Goal: Task Accomplishment & Management: Manage account settings

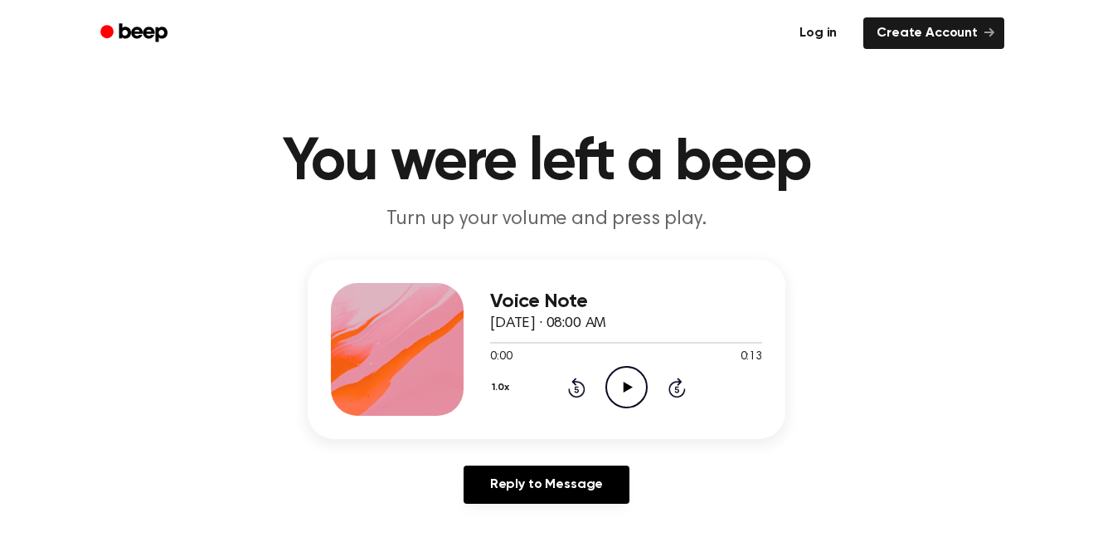
click at [835, 32] on link "Log in" at bounding box center [818, 33] width 71 height 38
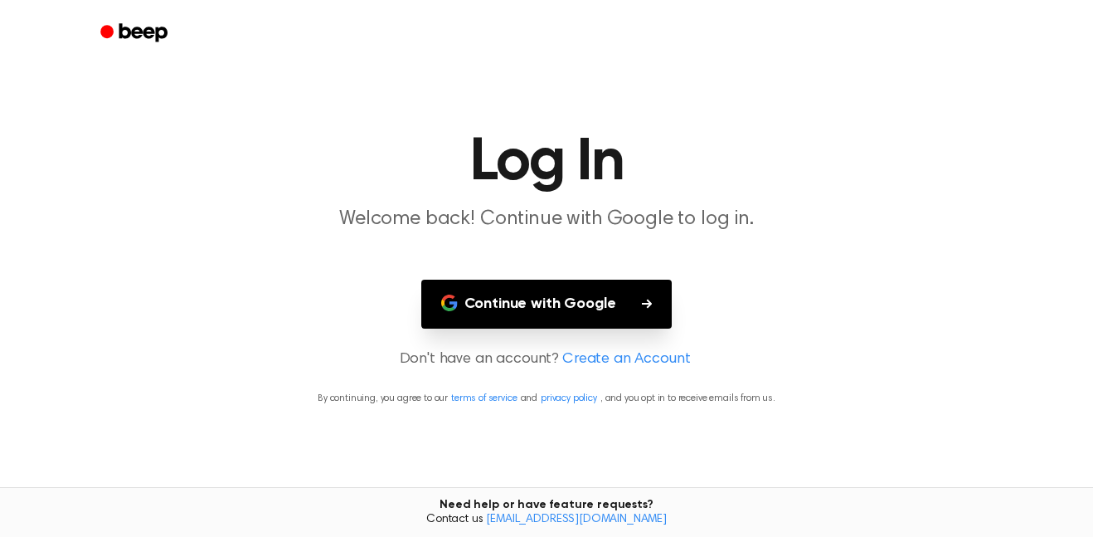
click at [628, 321] on button "Continue with Google" at bounding box center [546, 304] width 251 height 49
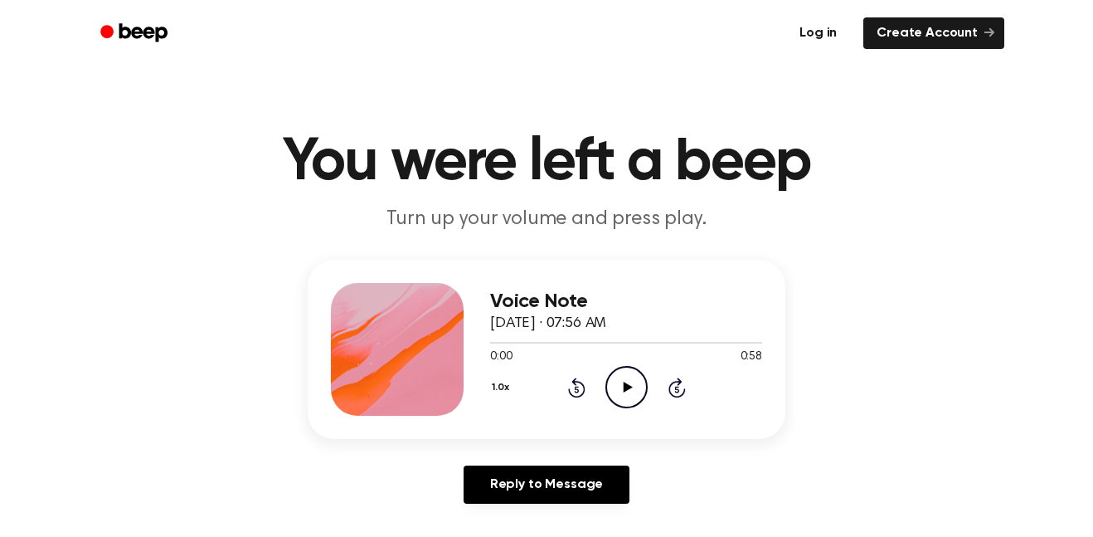
click at [832, 29] on link "Log in" at bounding box center [818, 33] width 71 height 38
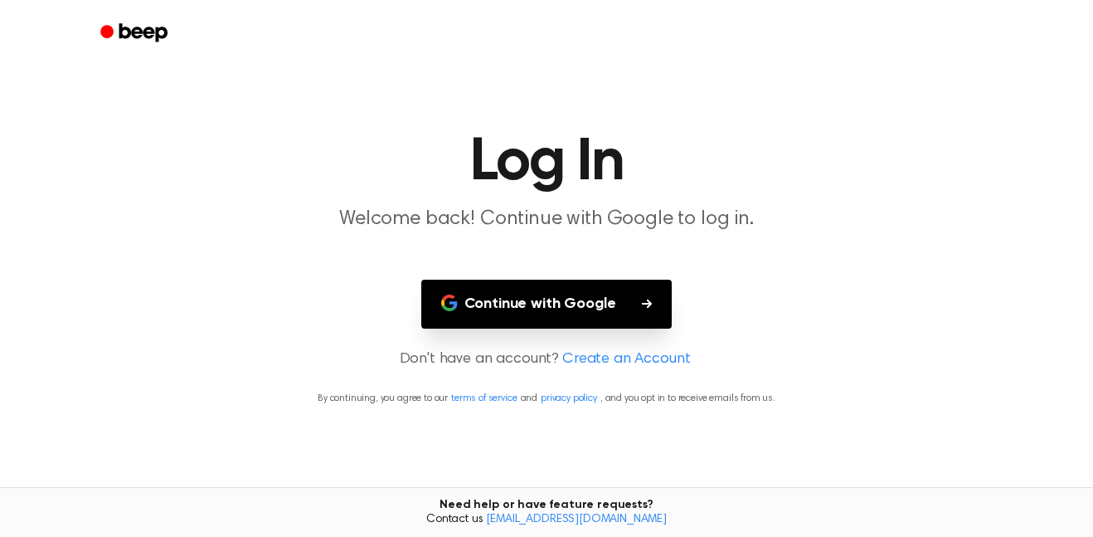
click at [596, 308] on button "Continue with Google" at bounding box center [546, 304] width 251 height 49
